Goal: Task Accomplishment & Management: Manage account settings

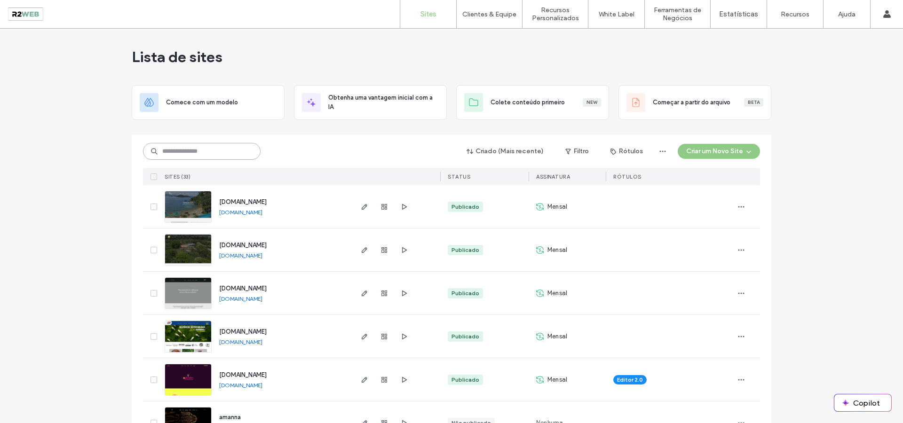
click at [224, 154] on input at bounding box center [202, 151] width 118 height 17
click at [223, 154] on input at bounding box center [202, 151] width 118 height 17
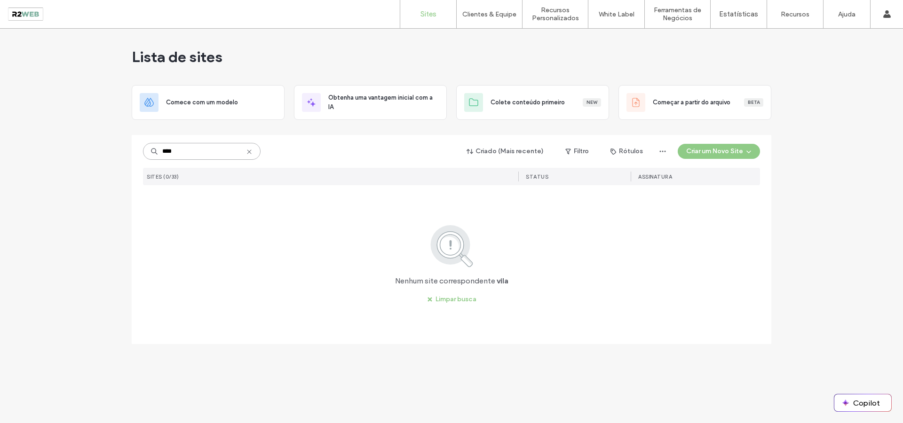
click at [216, 151] on input "****" at bounding box center [202, 151] width 118 height 17
type input "*****"
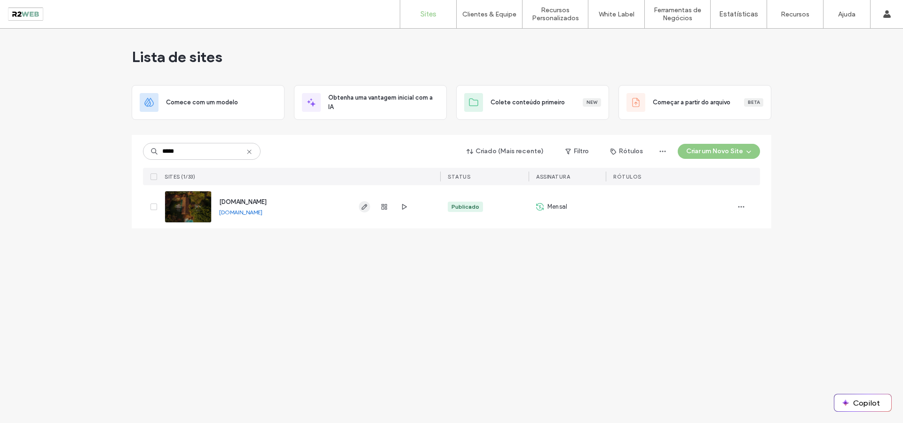
click at [366, 207] on icon "button" at bounding box center [365, 207] width 8 height 8
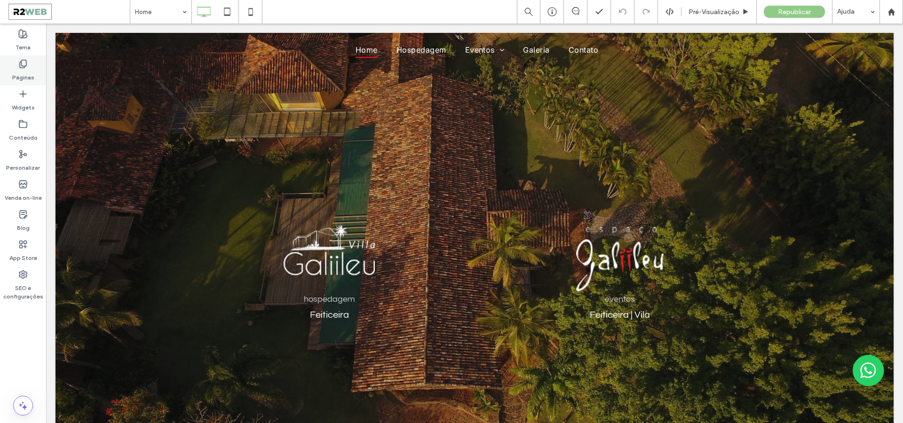
click at [24, 65] on icon at bounding box center [22, 63] width 9 height 9
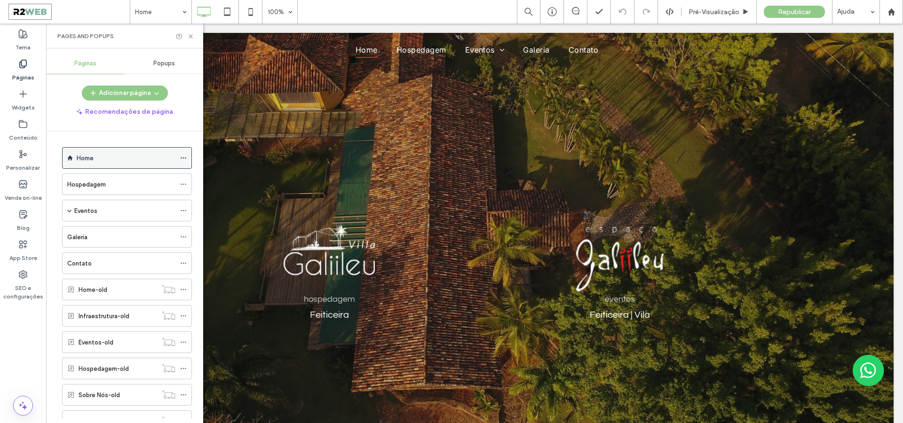
click at [182, 158] on icon at bounding box center [183, 158] width 7 height 7
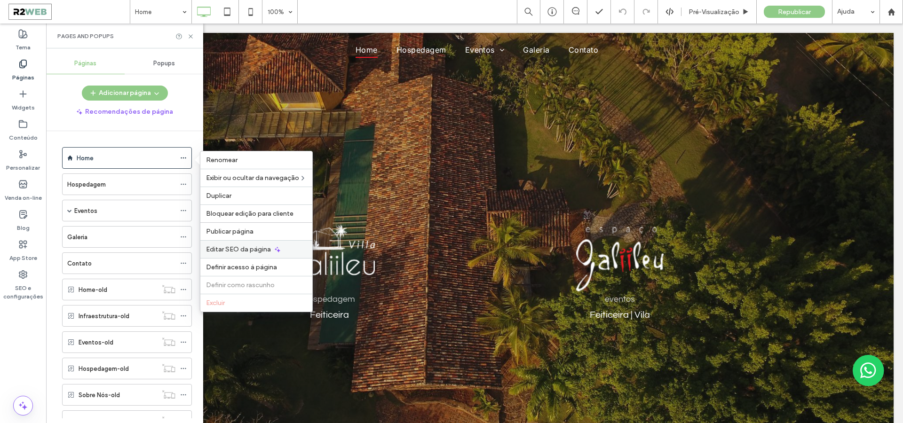
click at [258, 251] on span "Editar SEO da página" at bounding box center [238, 249] width 65 height 8
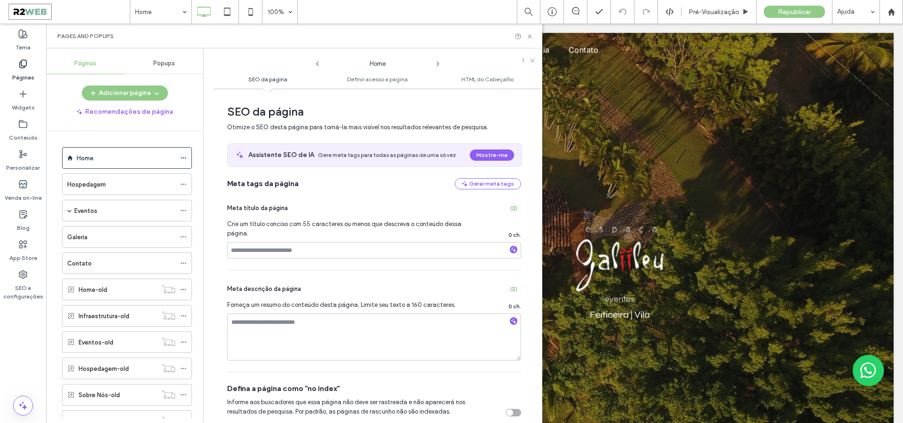
click at [181, 122] on div "Adicionar página Recomendações de página Home Hospedagem Eventos Espaço Galiile…" at bounding box center [124, 252] width 157 height 333
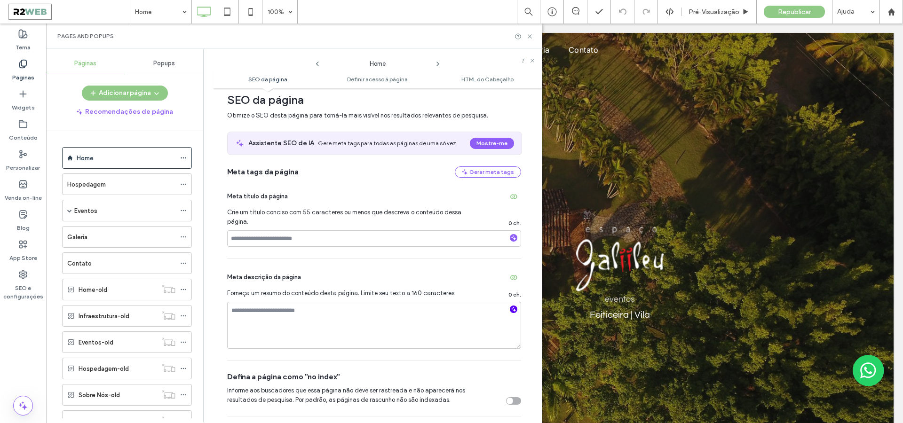
click at [511, 310] on use "button" at bounding box center [513, 309] width 5 height 5
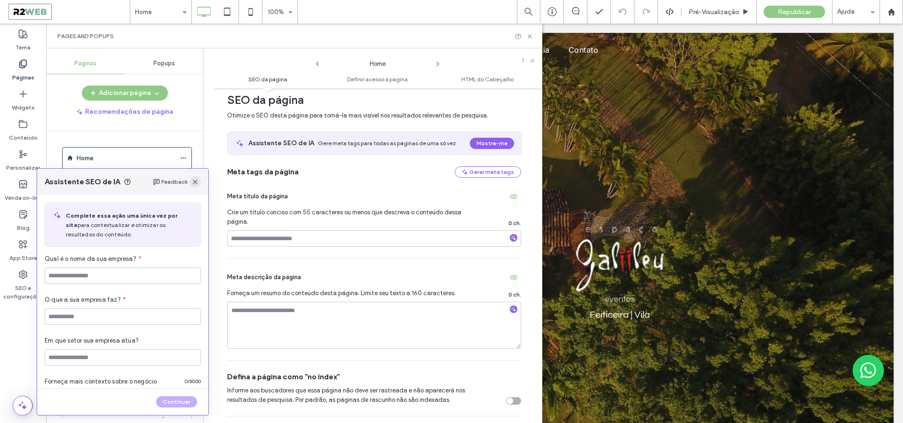
click at [196, 183] on use "button" at bounding box center [195, 182] width 5 height 5
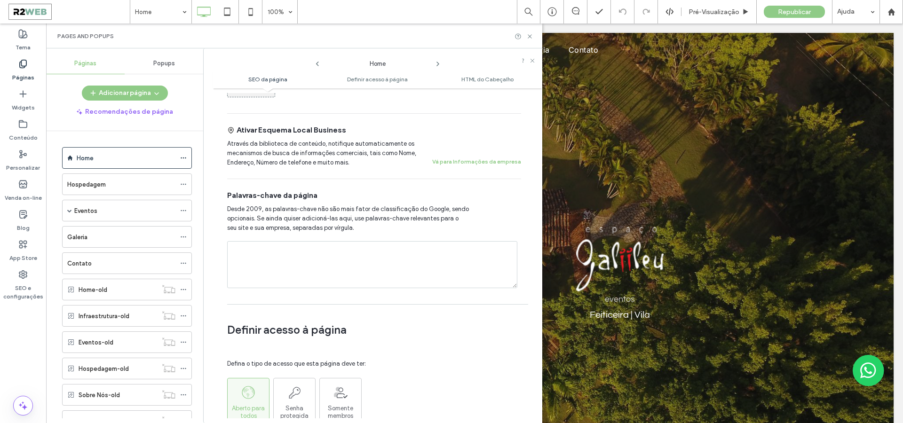
scroll to position [489, 0]
